Goal: Check status: Check status

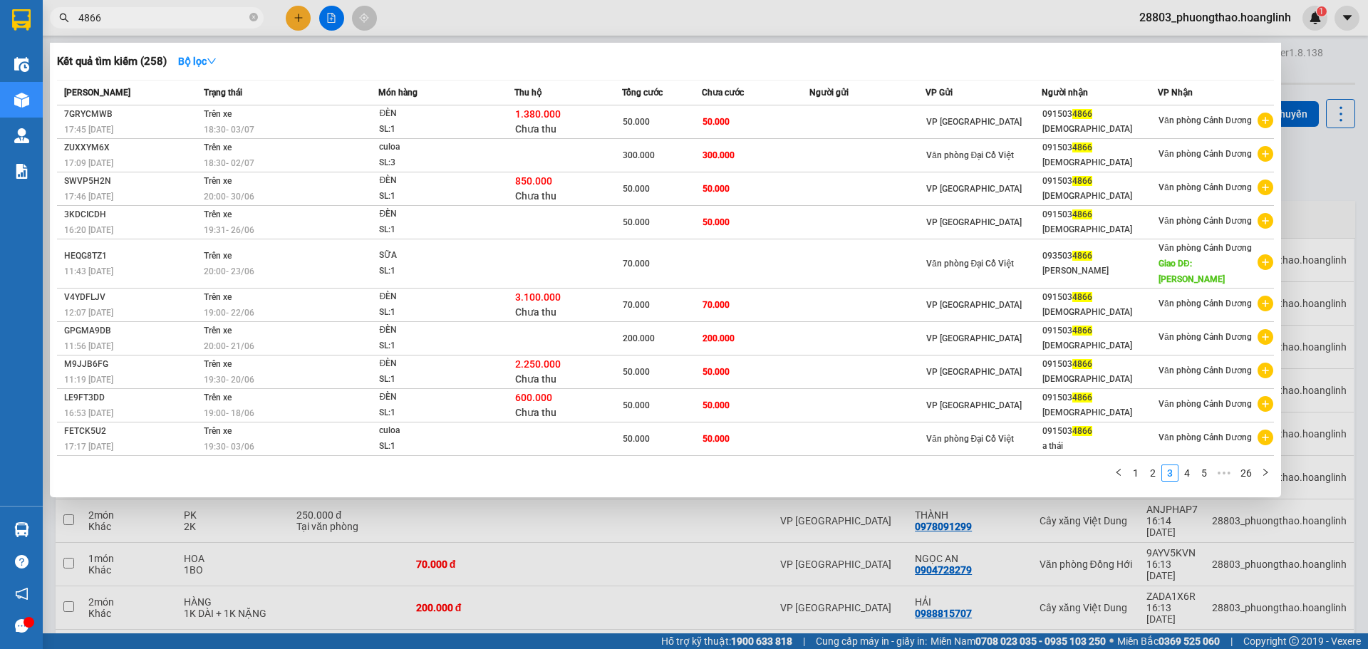
click at [327, 21] on div at bounding box center [684, 324] width 1368 height 649
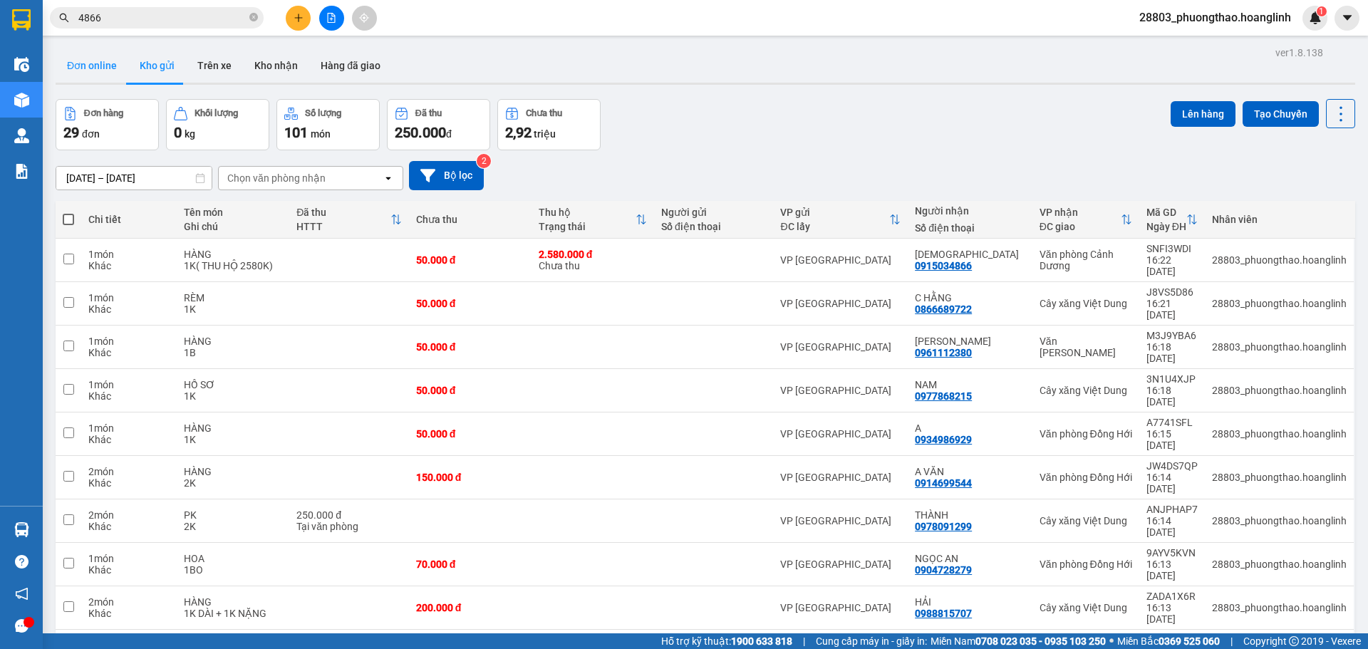
click at [85, 64] on button "Đơn online" at bounding box center [92, 65] width 73 height 34
type input "[DATE] – [DATE]"
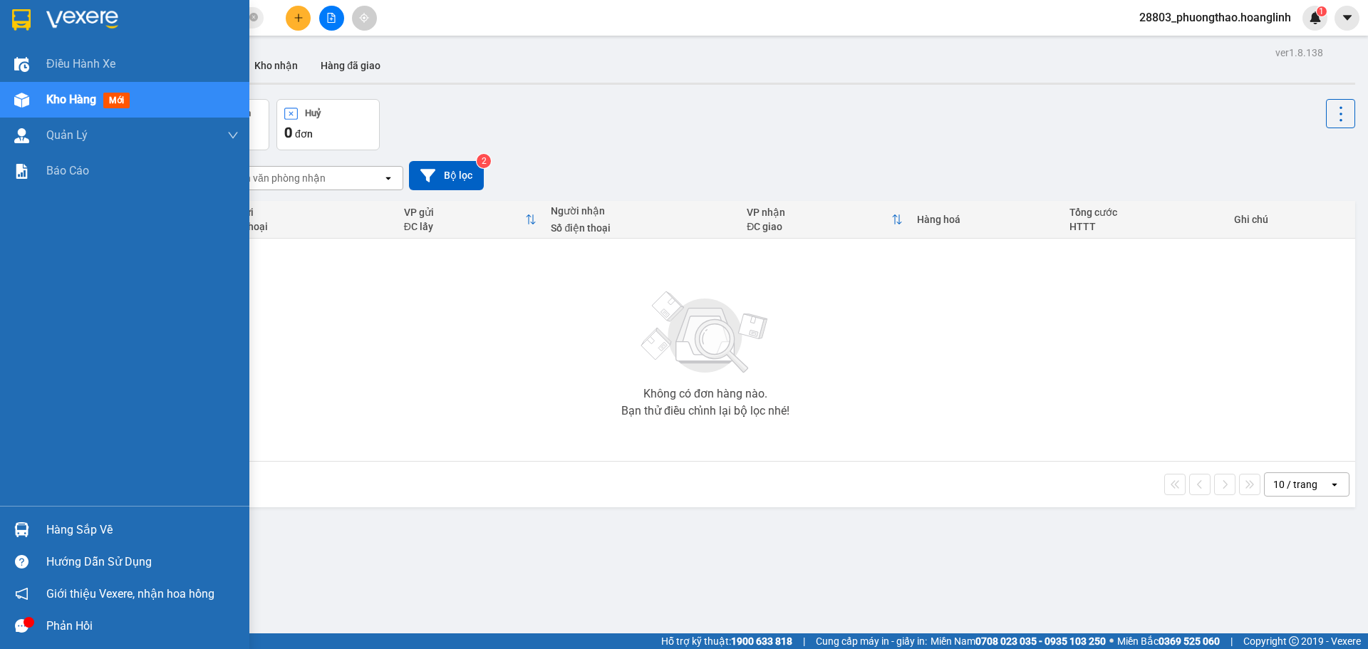
click at [79, 105] on span "Kho hàng" at bounding box center [71, 100] width 50 height 14
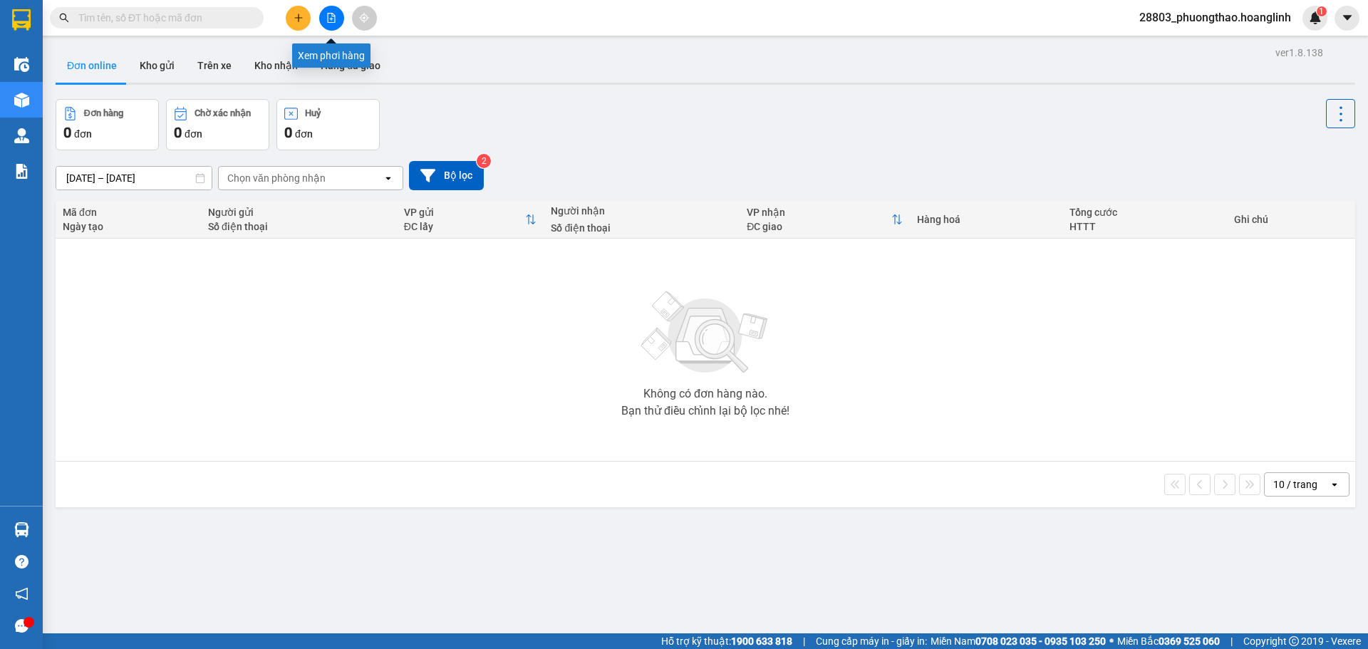
click at [324, 24] on button at bounding box center [331, 18] width 25 height 25
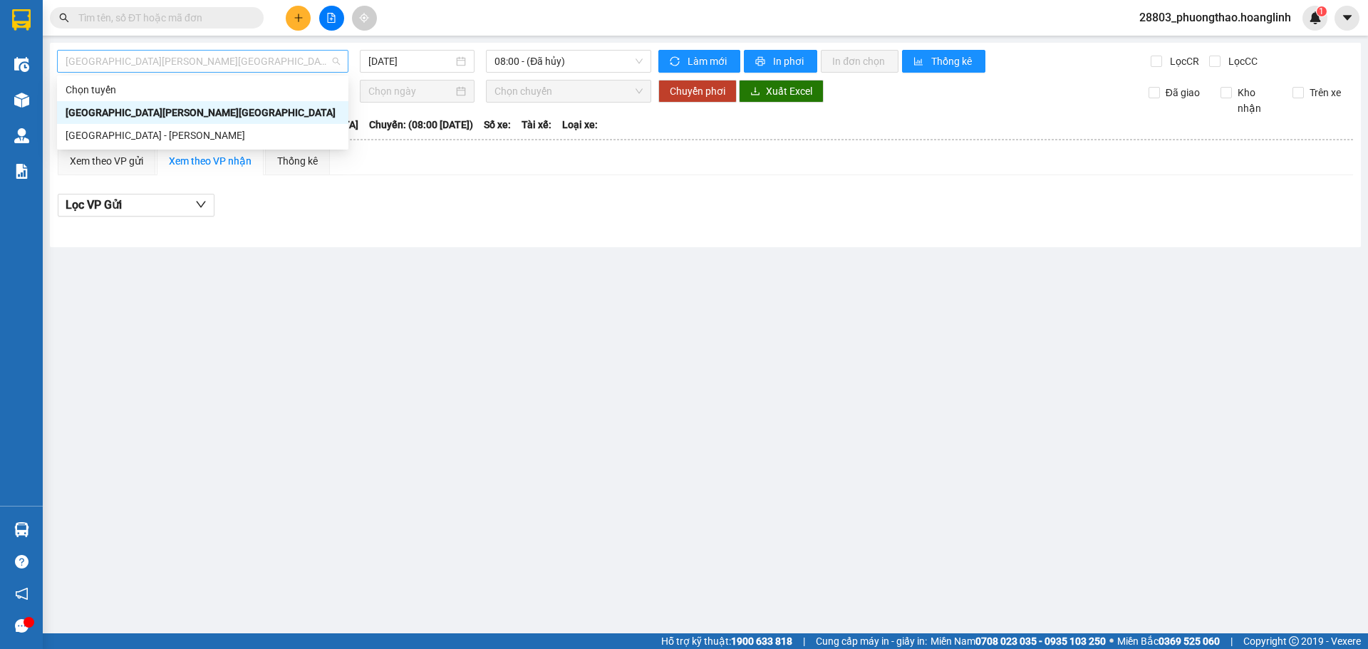
click at [113, 63] on span "Quảng Bình - Hà Nội" at bounding box center [203, 61] width 274 height 21
click at [117, 128] on div "Hà Nội - Quảng Bình" at bounding box center [203, 136] width 274 height 16
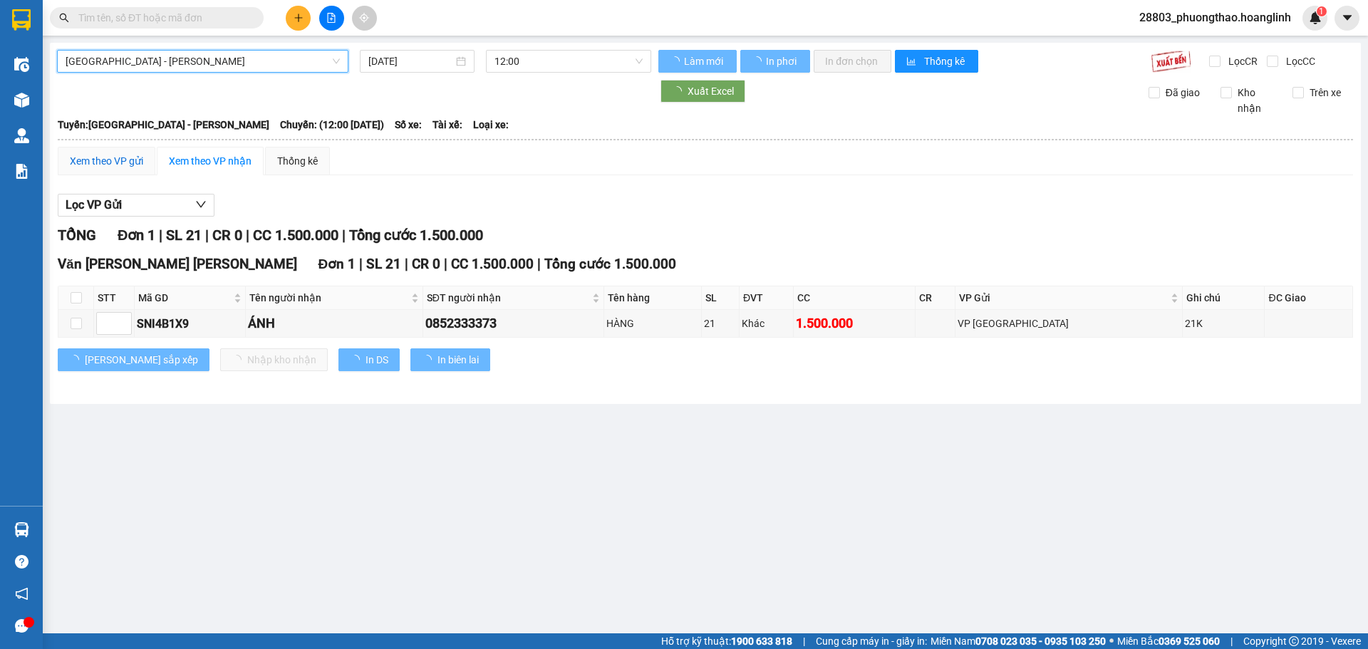
click at [109, 157] on div "Xem theo VP gửi" at bounding box center [106, 161] width 73 height 16
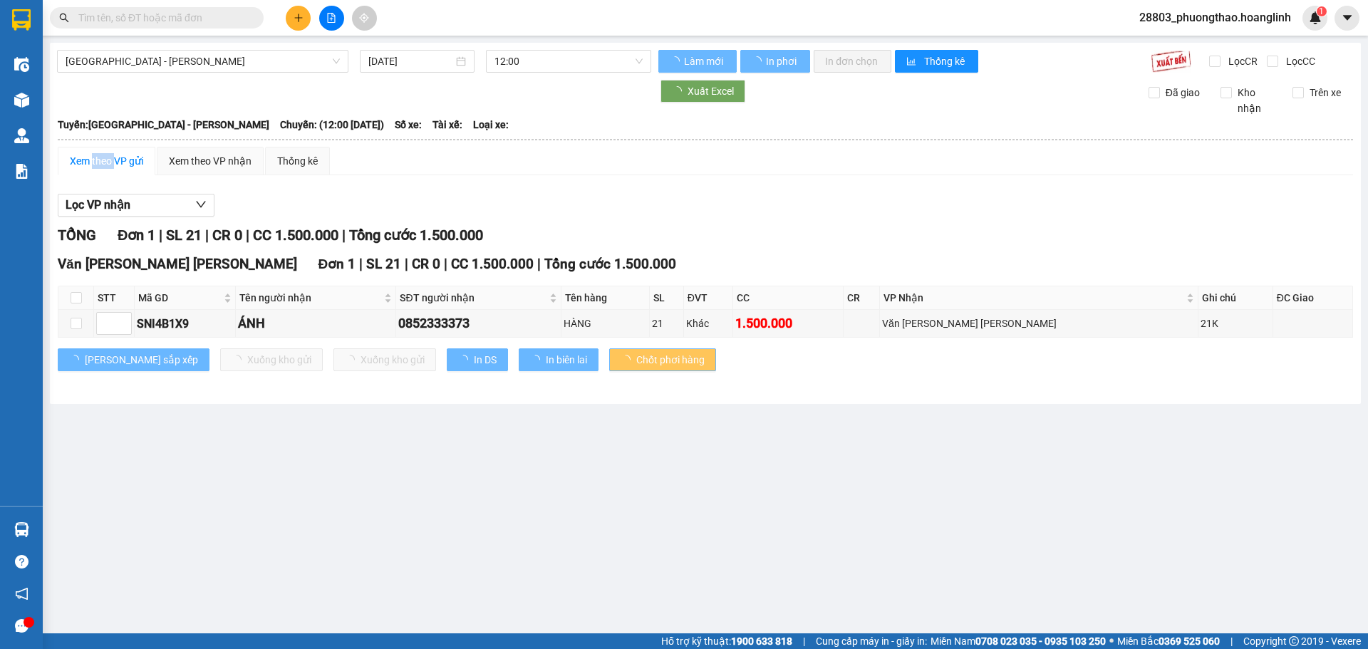
click at [109, 157] on div "Xem theo VP gửi" at bounding box center [106, 161] width 73 height 16
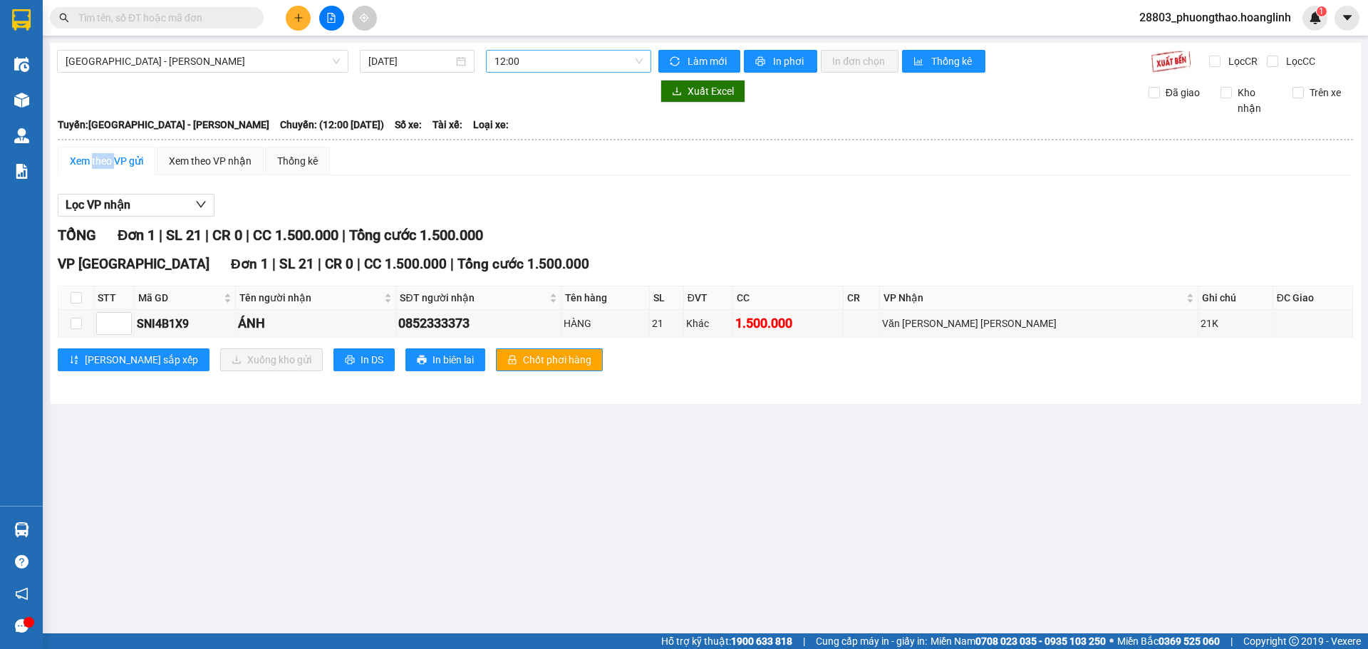
click at [556, 57] on span "12:00" at bounding box center [569, 61] width 148 height 21
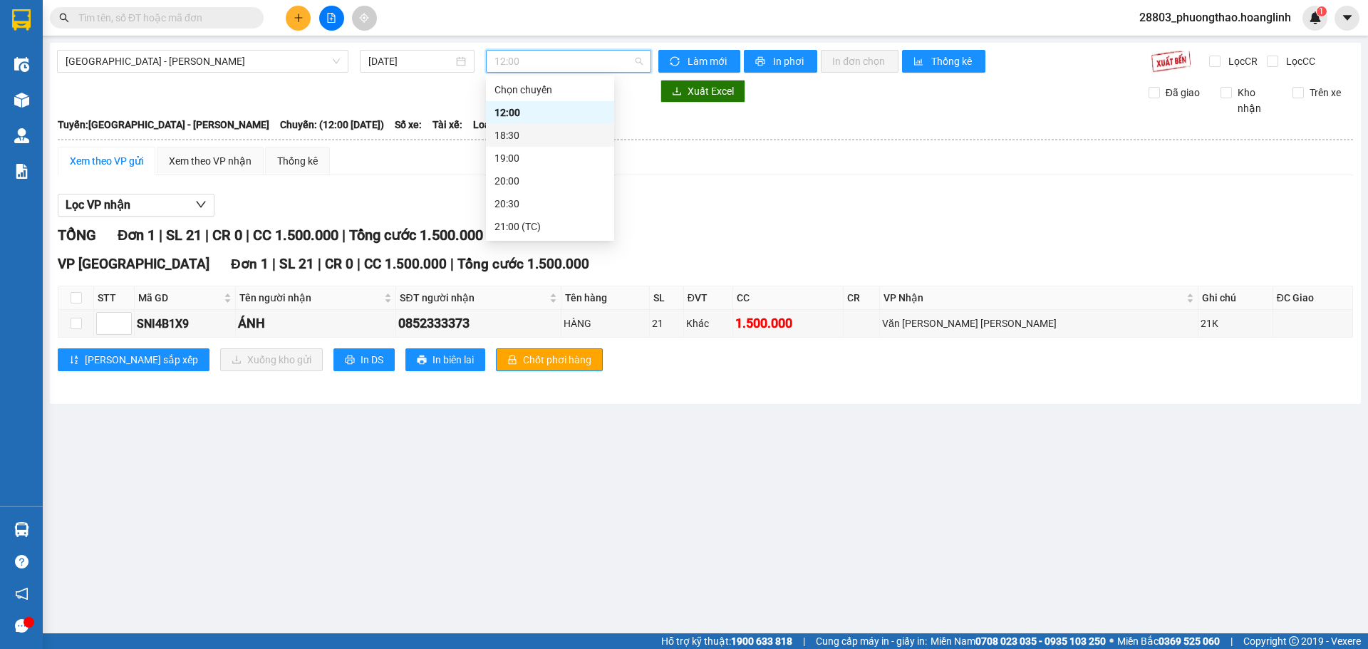
click at [528, 136] on div "18:30" at bounding box center [550, 136] width 111 height 16
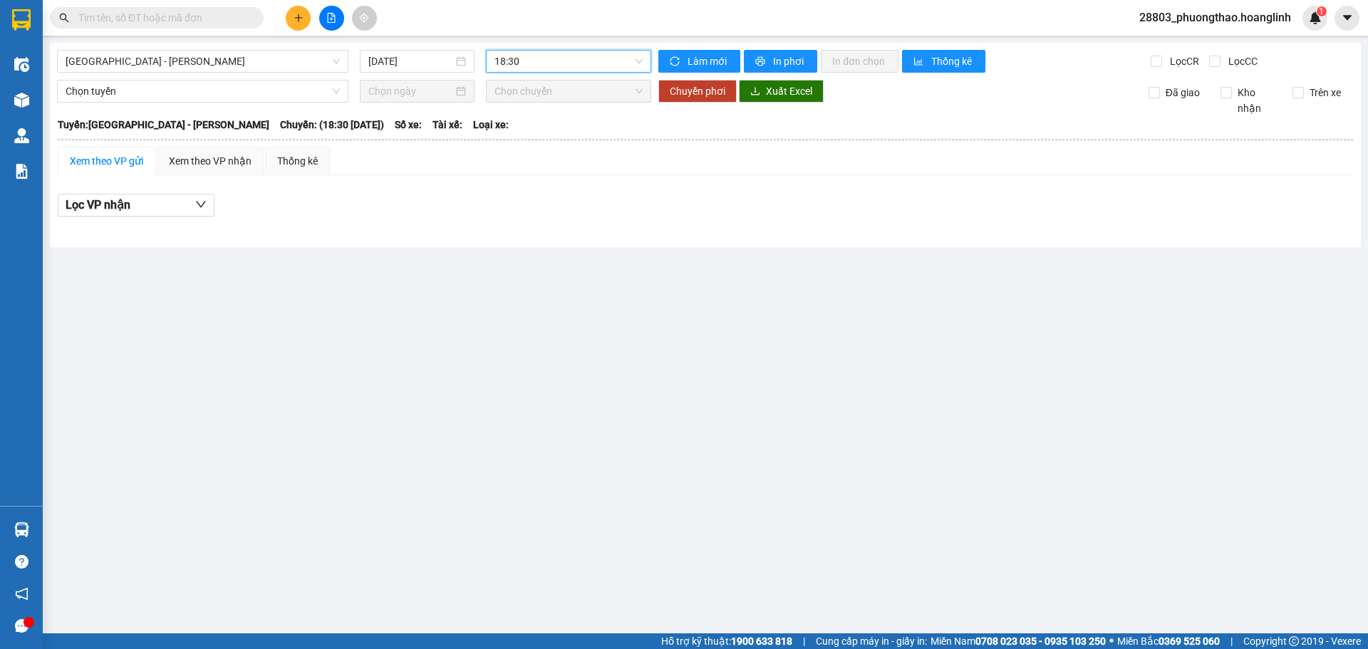
click at [553, 54] on span "18:30" at bounding box center [569, 61] width 148 height 21
click at [535, 175] on div "20:00" at bounding box center [550, 181] width 111 height 16
click at [535, 71] on span "20:00" at bounding box center [569, 61] width 148 height 21
click at [527, 156] on div "19:00" at bounding box center [550, 158] width 111 height 16
click at [513, 55] on span "19:00" at bounding box center [569, 61] width 148 height 21
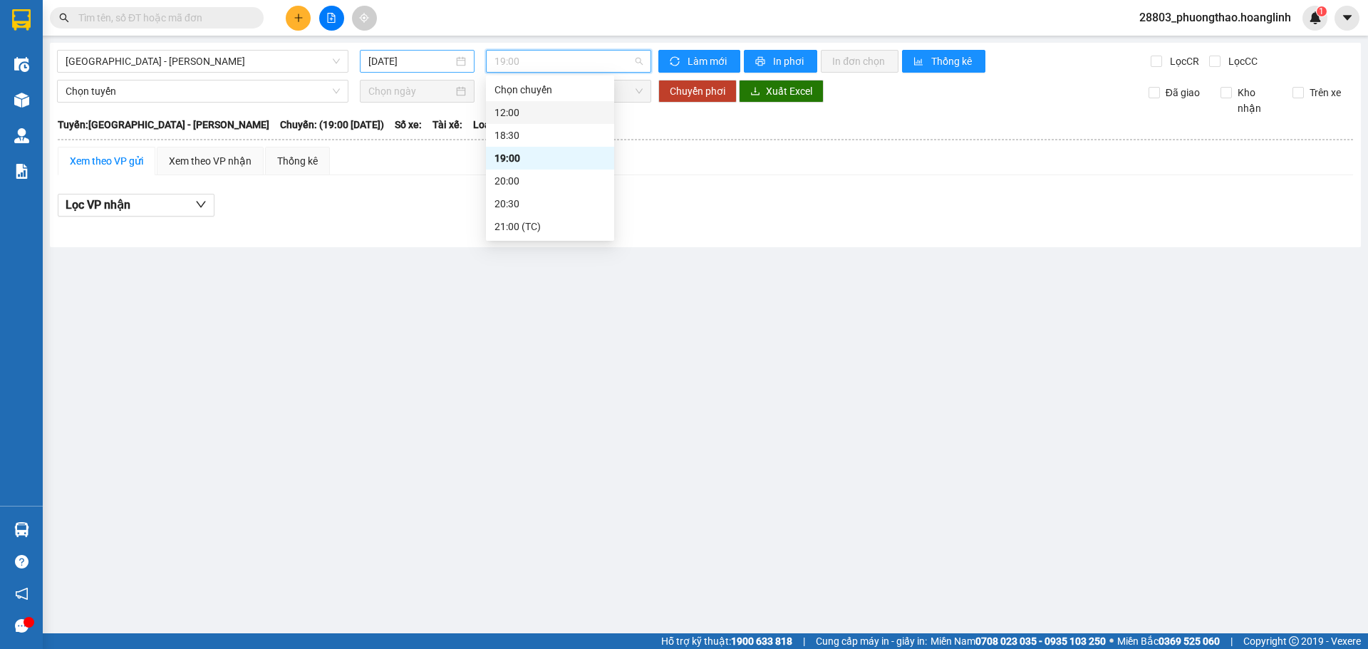
click at [385, 65] on input "15/08/2025" at bounding box center [410, 61] width 85 height 16
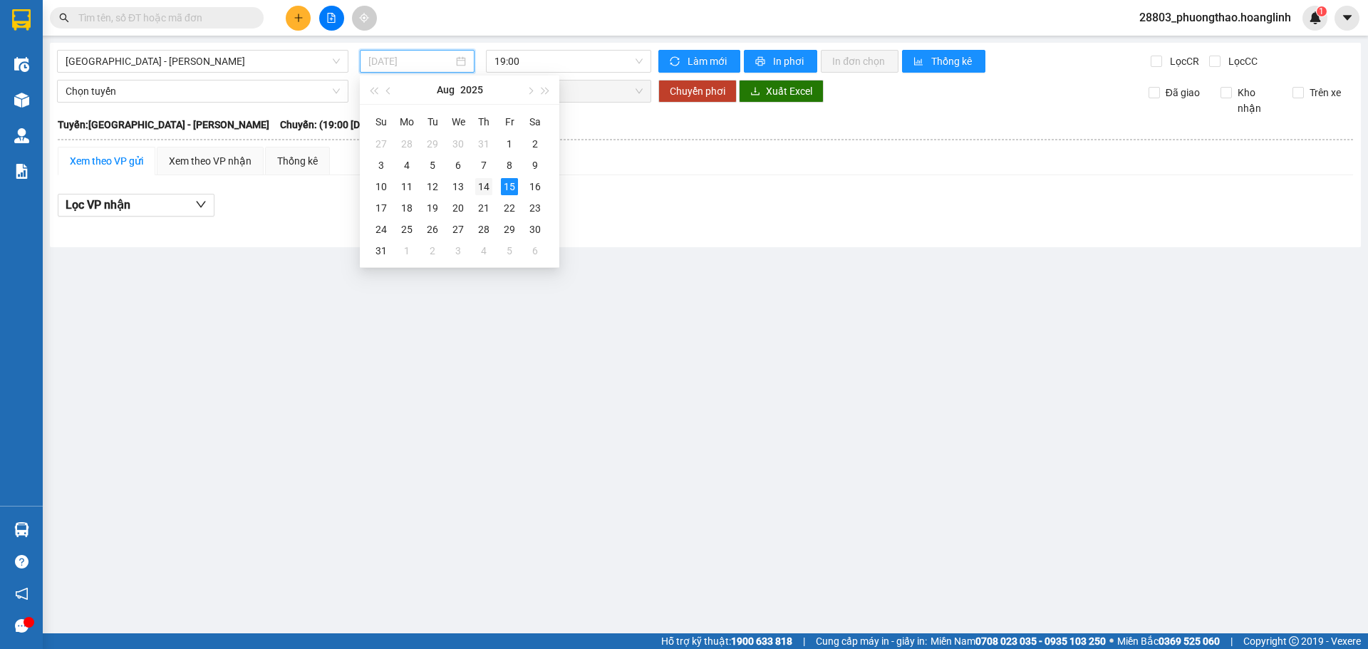
click at [488, 186] on div "14" at bounding box center [483, 186] width 17 height 17
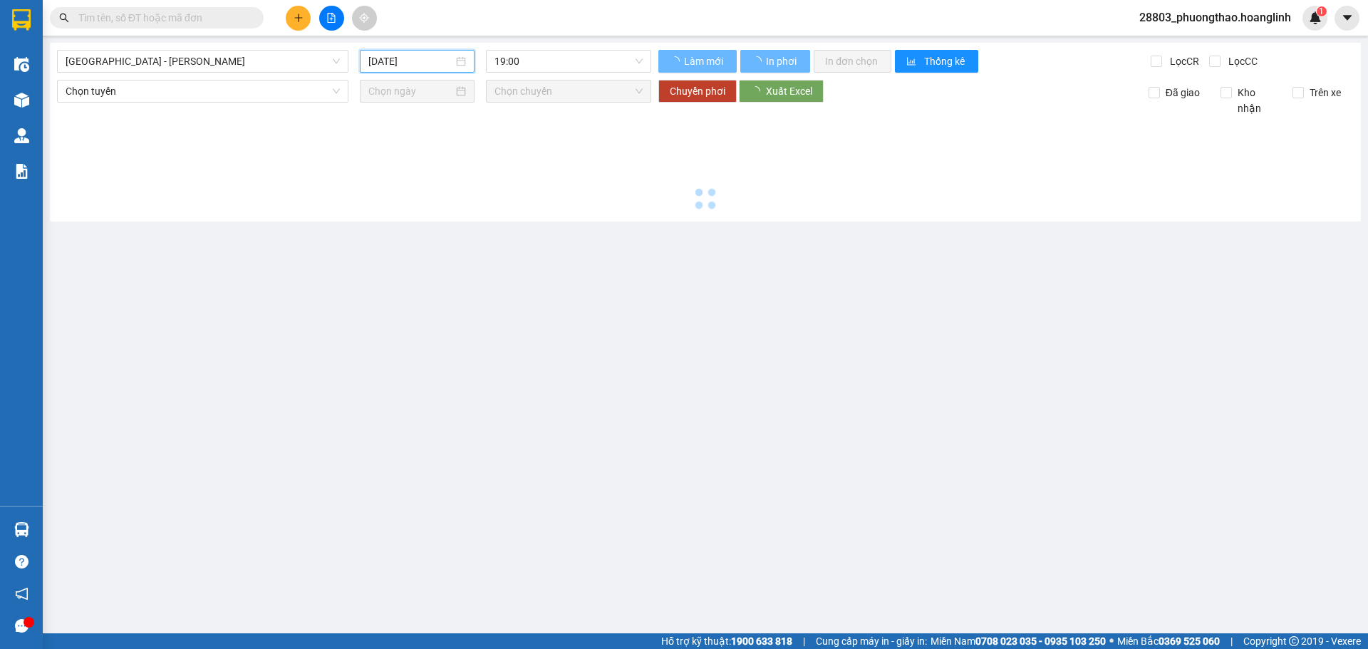
type input "14/08/2025"
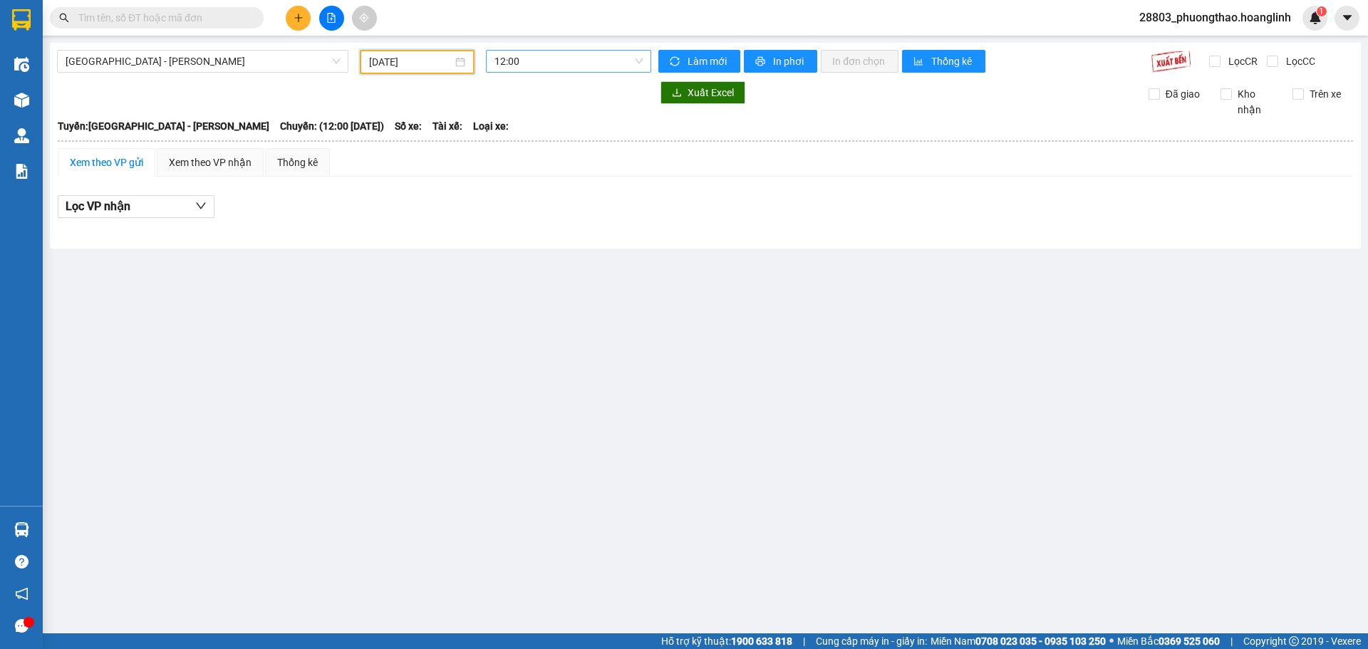
click at [522, 56] on span "12:00" at bounding box center [569, 61] width 148 height 21
click at [523, 181] on div "19:00" at bounding box center [550, 181] width 111 height 16
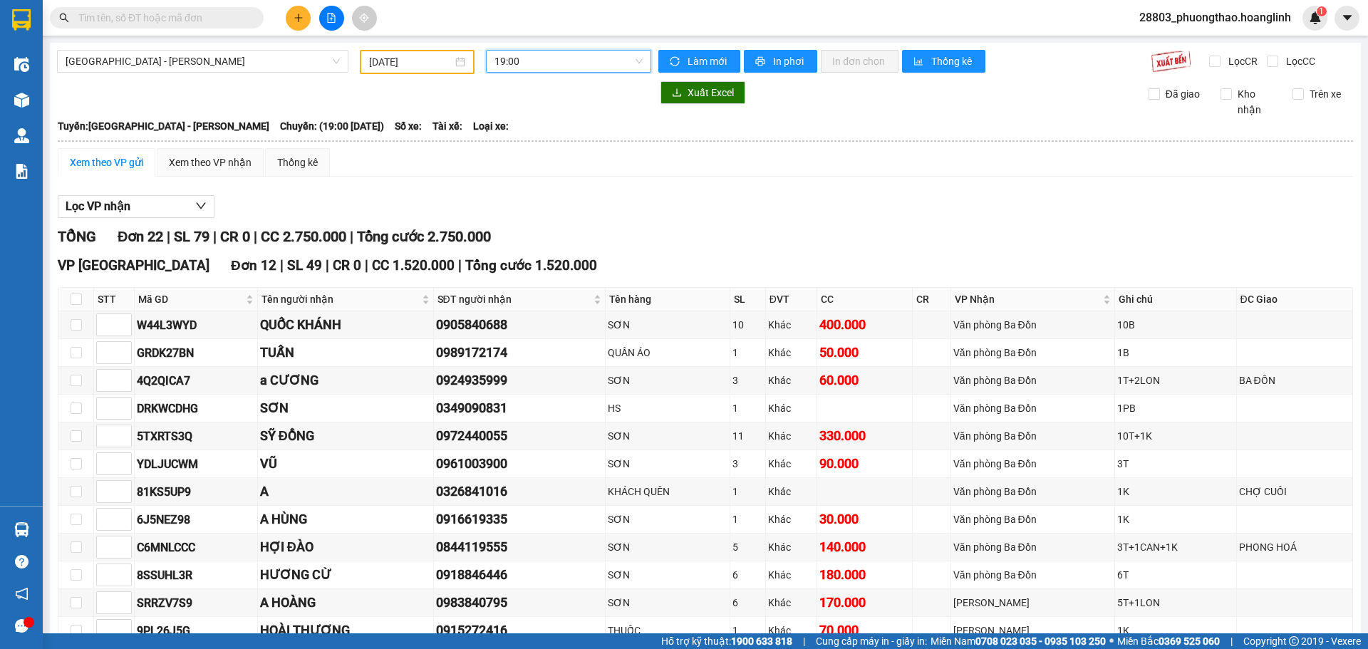
click at [512, 62] on span "19:00" at bounding box center [569, 61] width 148 height 21
click at [538, 223] on div "20:30" at bounding box center [546, 227] width 111 height 16
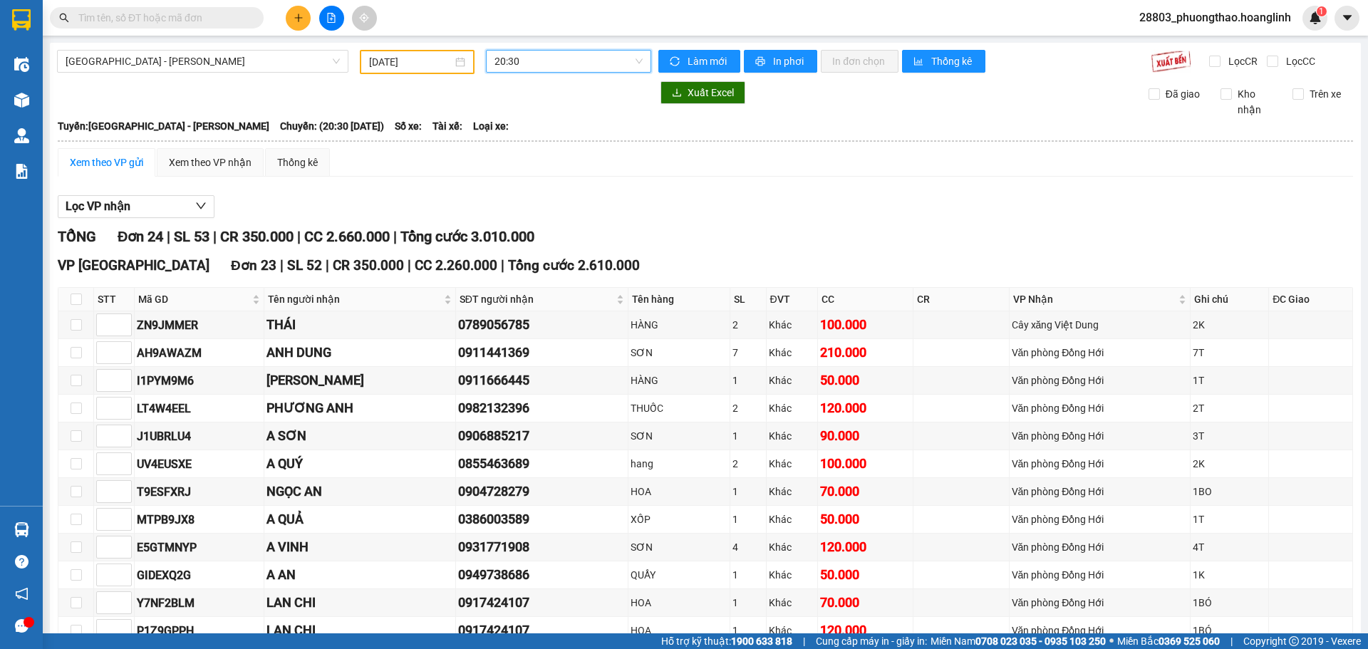
click at [524, 66] on span "20:30" at bounding box center [569, 61] width 148 height 21
click at [516, 200] on div "20:00" at bounding box center [546, 204] width 111 height 16
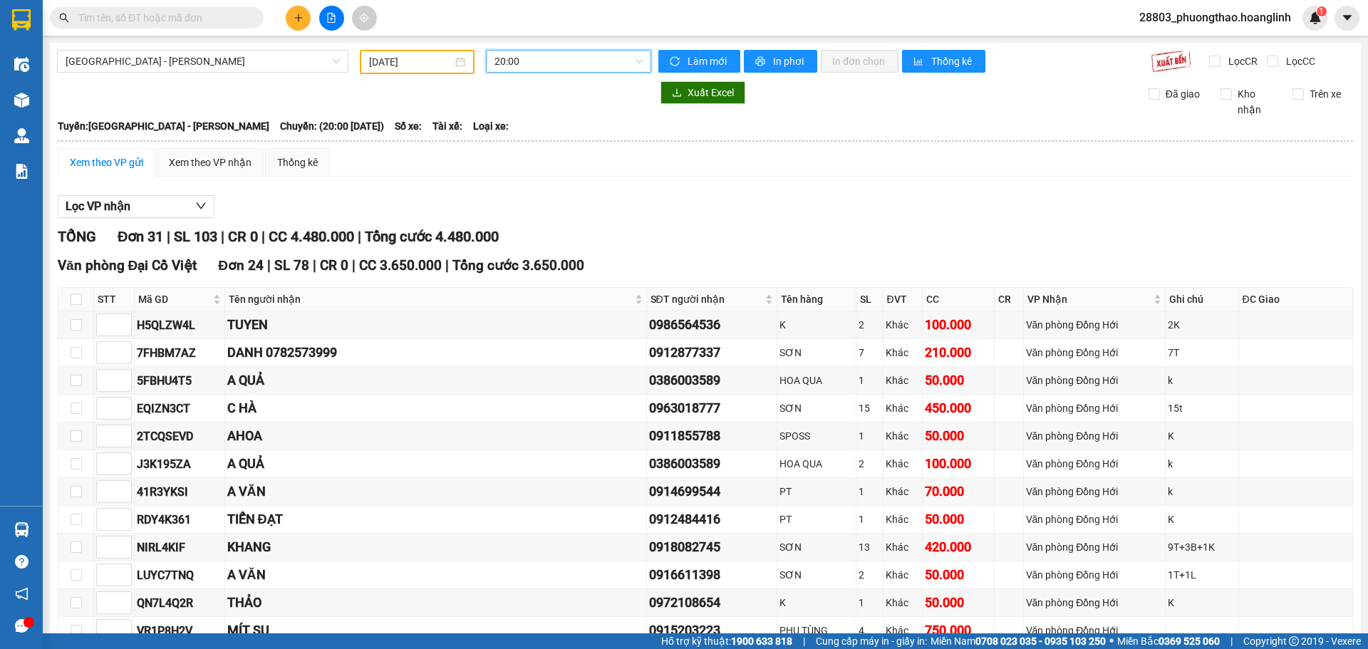
click at [500, 61] on span "20:00" at bounding box center [569, 61] width 148 height 21
click at [517, 229] on div "20:30" at bounding box center [546, 227] width 111 height 16
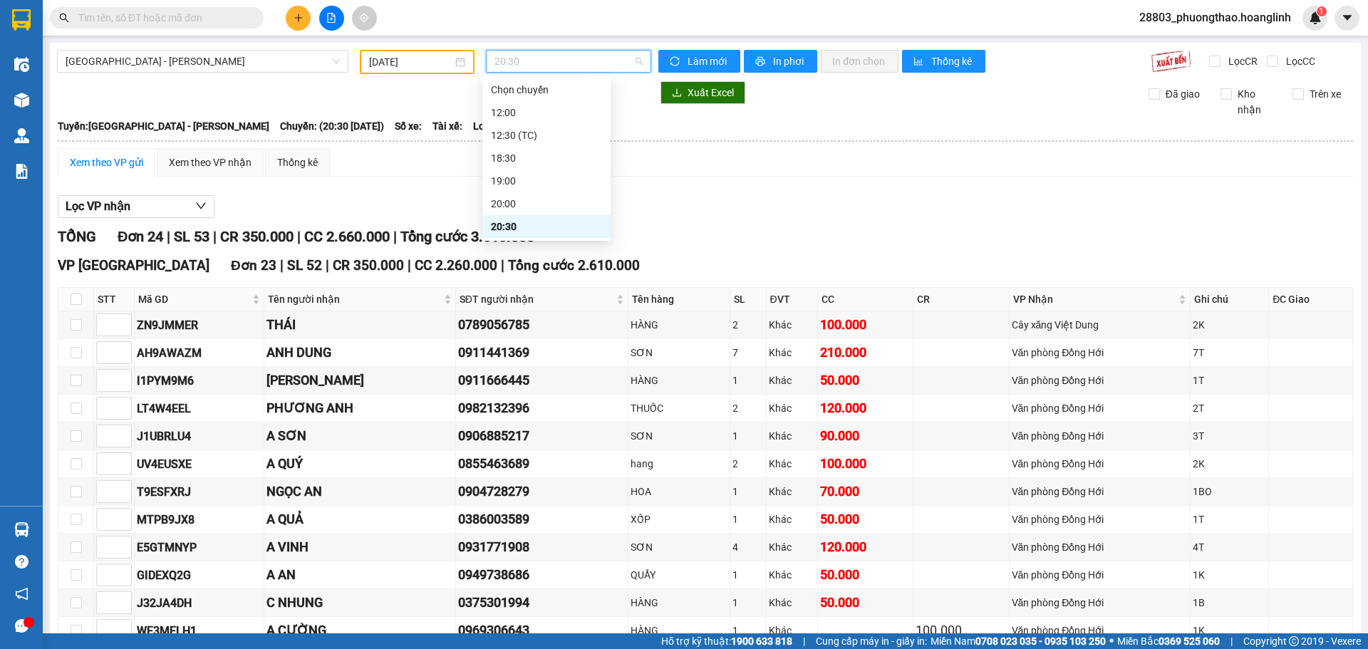
click at [537, 63] on span "20:30" at bounding box center [569, 61] width 148 height 21
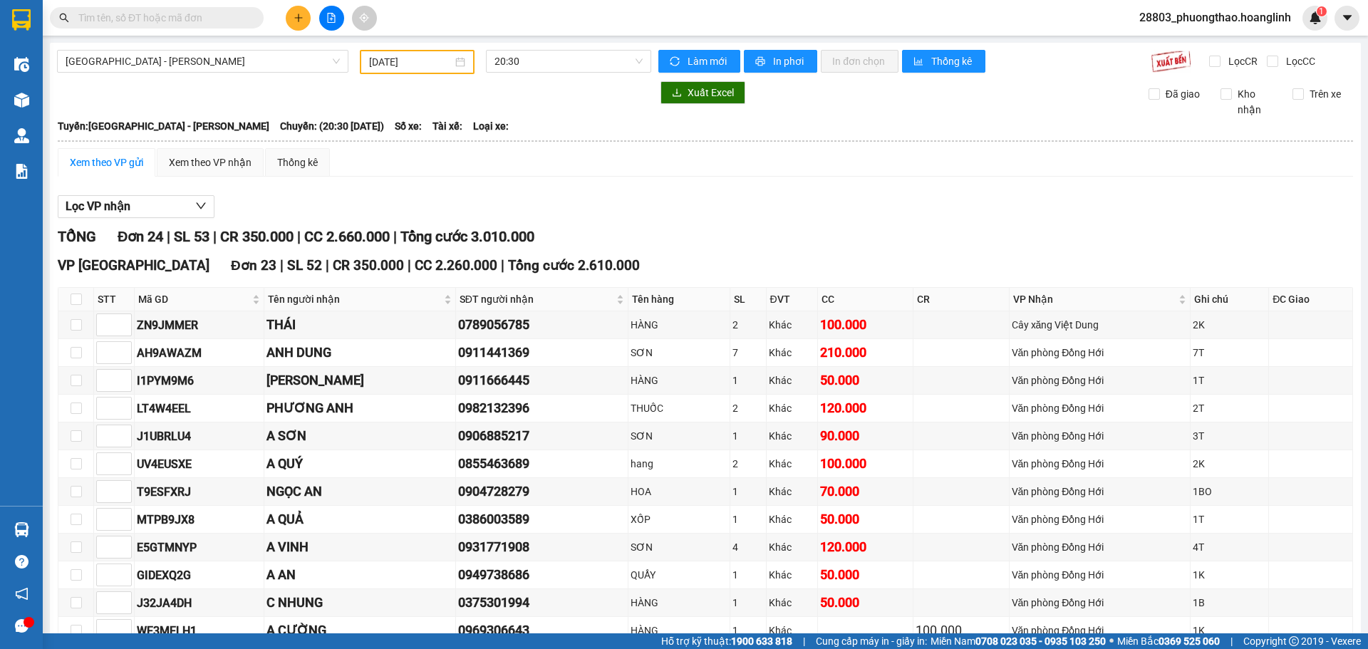
click at [115, 164] on div "Xem theo VP gửi" at bounding box center [106, 163] width 73 height 16
